Goal: Task Accomplishment & Management: Use online tool/utility

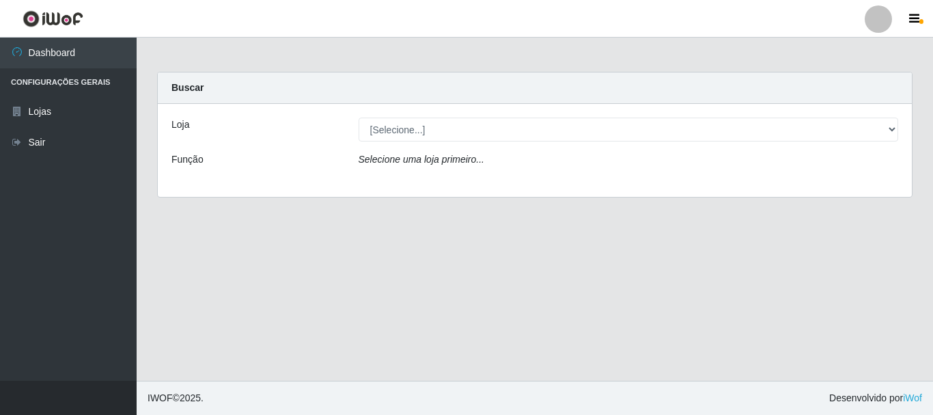
click at [519, 150] on div "Loja [Selecione...] Nordestão - Alecrim Função Selecione uma loja primeiro..." at bounding box center [535, 150] width 754 height 93
click at [512, 142] on div "Loja [Selecione...] Nordestão - Alecrim Função Selecione uma loja primeiro..." at bounding box center [535, 150] width 754 height 93
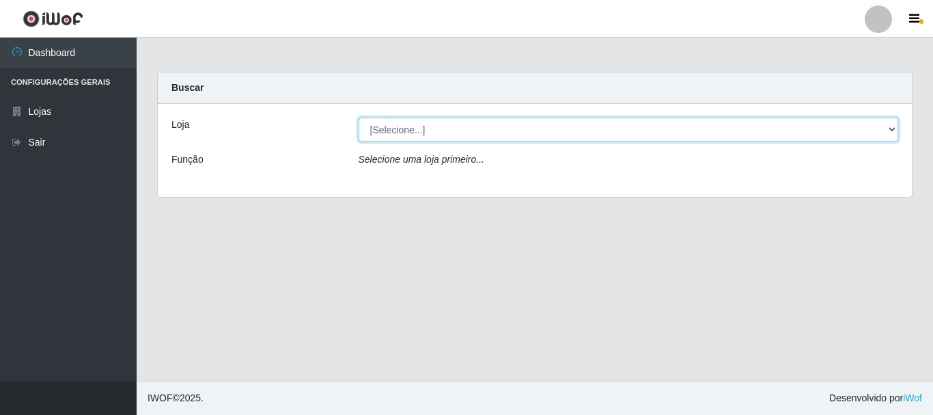
click at [469, 137] on select "[Selecione...] Nordestão - Alecrim" at bounding box center [629, 130] width 540 height 24
select select "453"
click at [359, 118] on select "[Selecione...] Nordestão - Alecrim" at bounding box center [629, 130] width 540 height 24
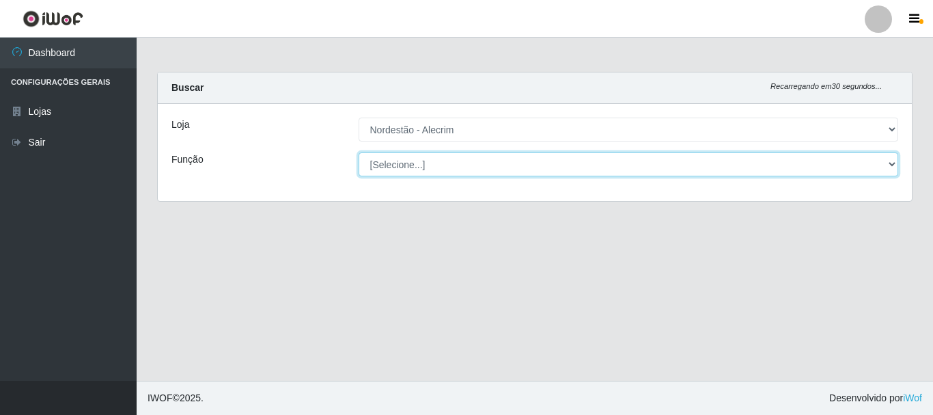
click at [464, 173] on select "[Selecione...] Balconista + Balconista de Padaria Balconista de Padaria ++ Emba…" at bounding box center [629, 164] width 540 height 24
select select "70"
click at [359, 152] on select "[Selecione...] Balconista + Balconista de Padaria Balconista de Padaria ++ Emba…" at bounding box center [629, 164] width 540 height 24
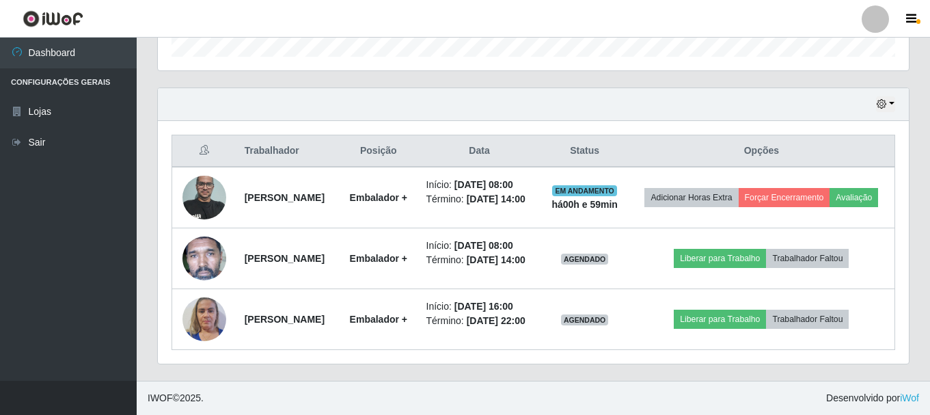
scroll to position [453, 0]
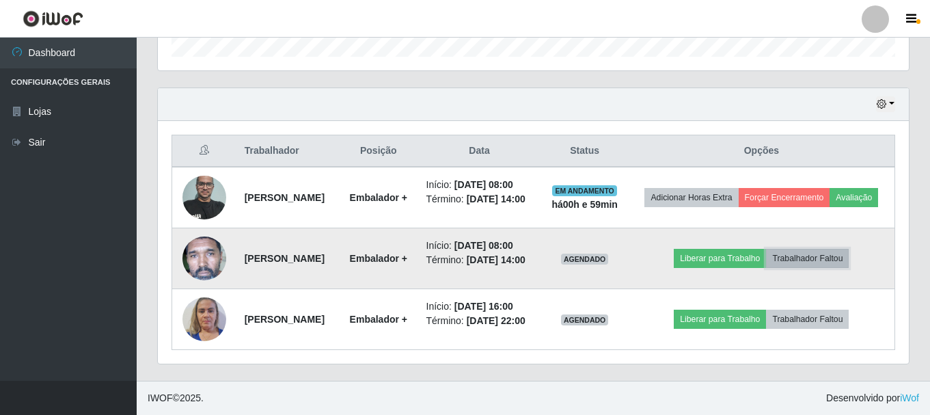
click at [822, 253] on button "Trabalhador Faltou" at bounding box center [807, 258] width 83 height 19
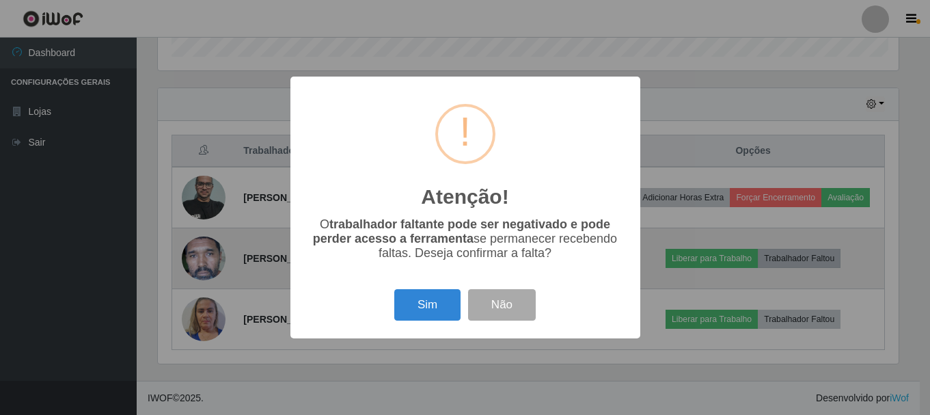
scroll to position [284, 744]
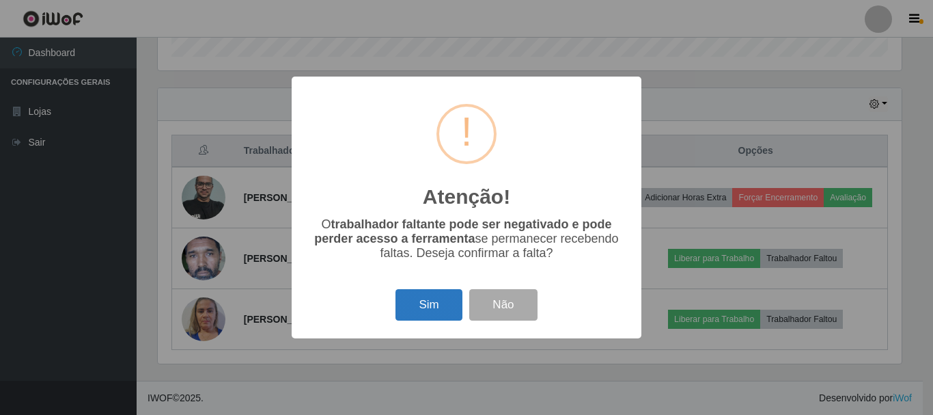
click at [430, 308] on button "Sim" at bounding box center [429, 305] width 66 height 32
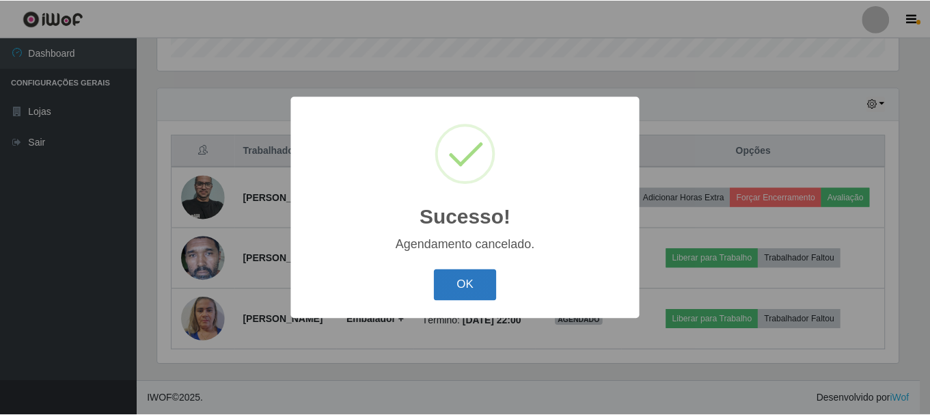
scroll to position [392, 0]
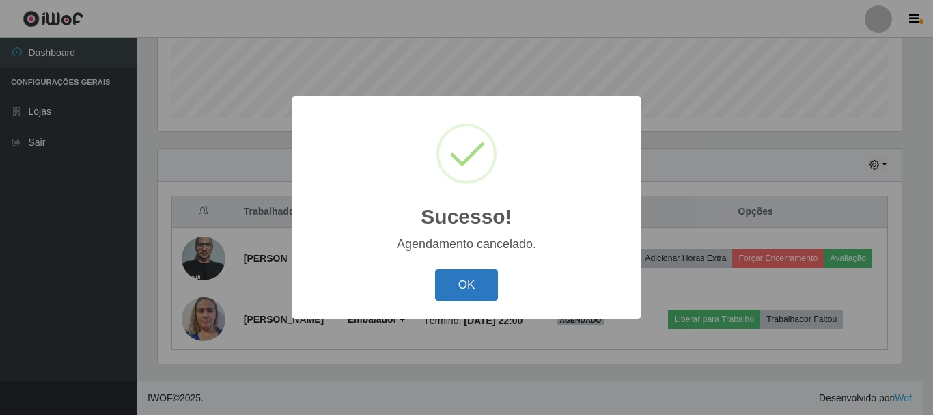
click at [474, 288] on button "OK" at bounding box center [467, 285] width 64 height 32
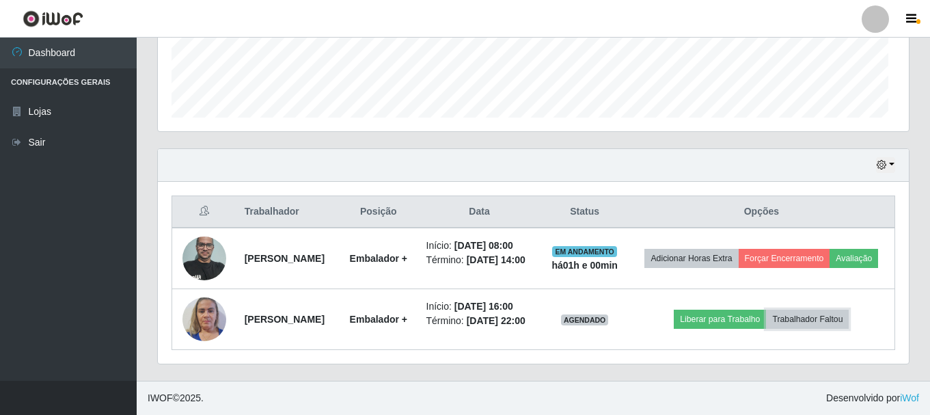
scroll to position [284, 751]
